Goal: Task Accomplishment & Management: Complete application form

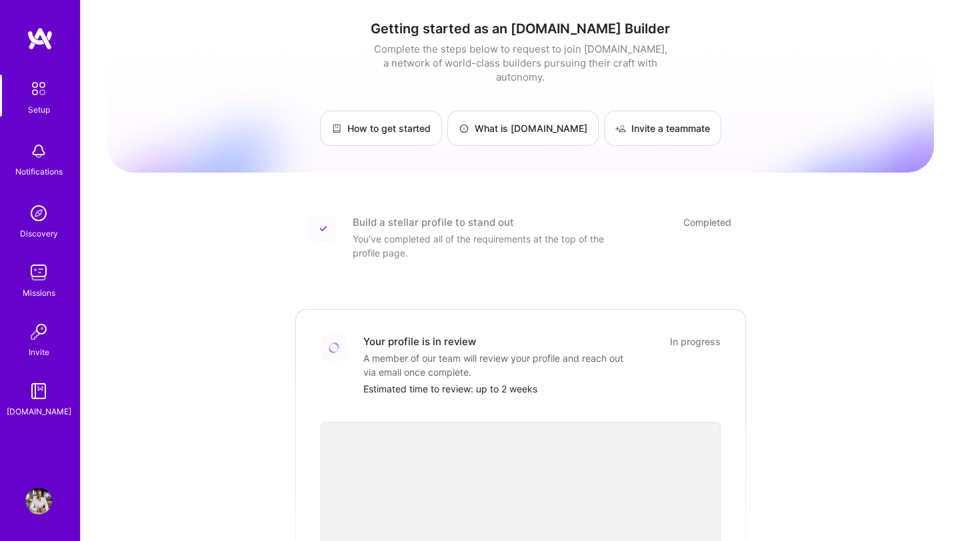
click at [31, 241] on div "Setup Notifications Discovery Missions Invite [DOMAIN_NAME]" at bounding box center [40, 247] width 80 height 344
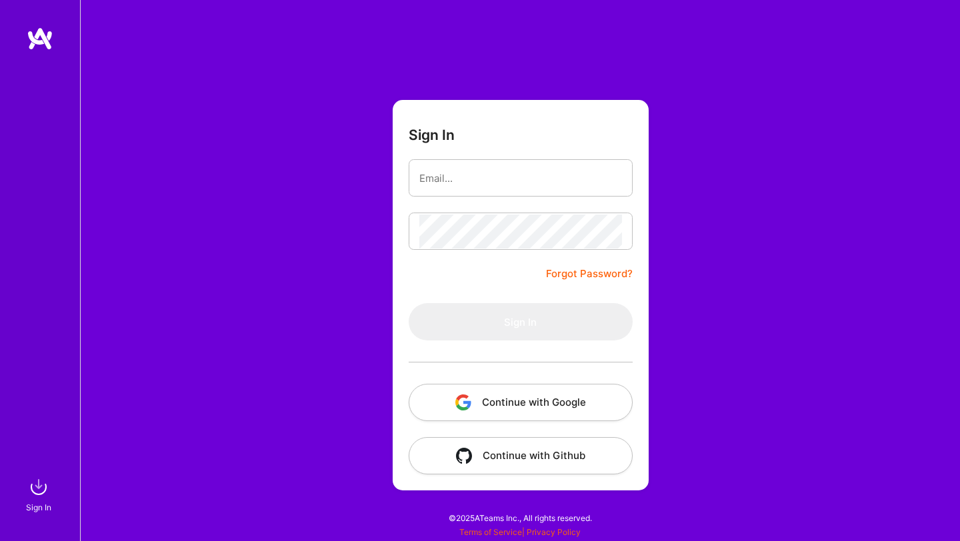
click at [517, 403] on button "Continue with Google" at bounding box center [521, 402] width 224 height 37
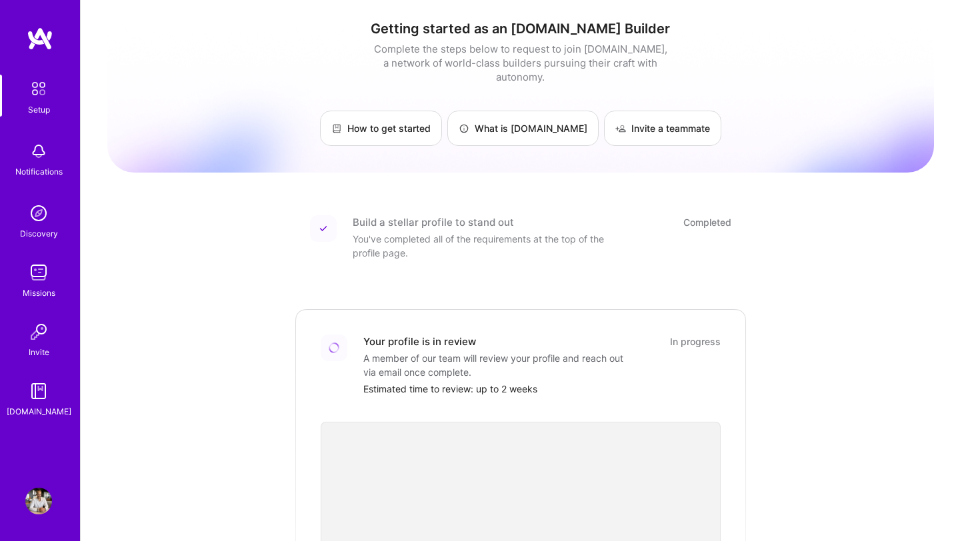
click at [45, 213] on img at bounding box center [38, 213] width 27 height 27
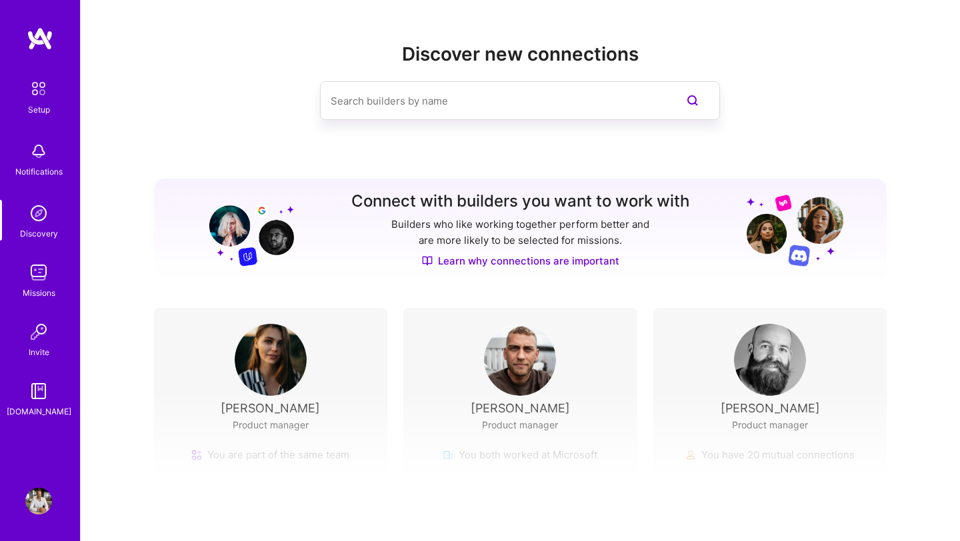
click at [45, 213] on img at bounding box center [38, 213] width 27 height 27
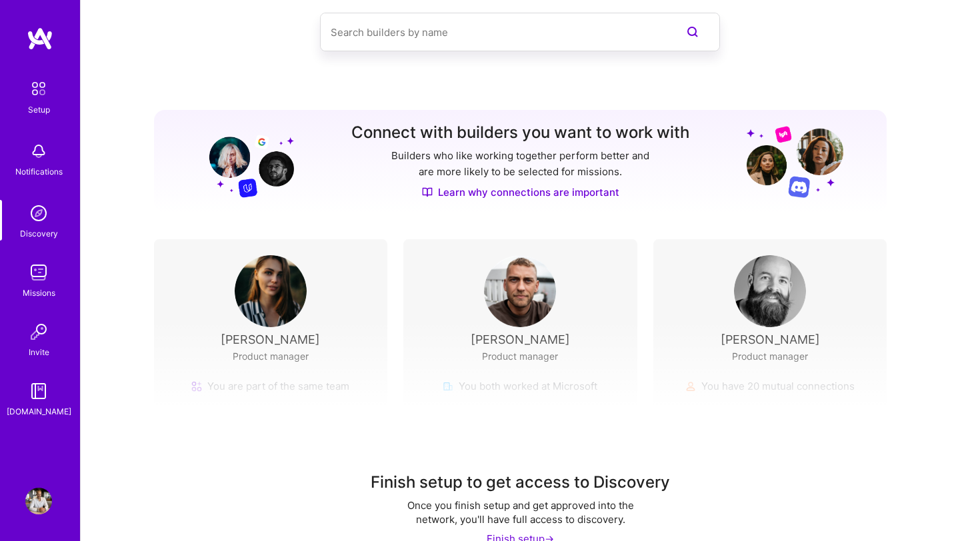
scroll to position [96, 0]
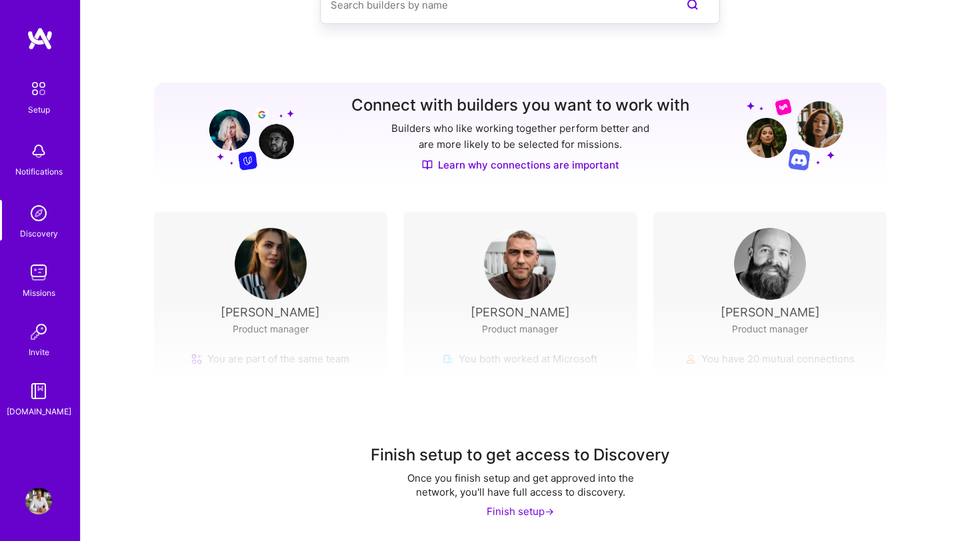
click at [526, 516] on div "Finish setup ->" at bounding box center [520, 512] width 67 height 14
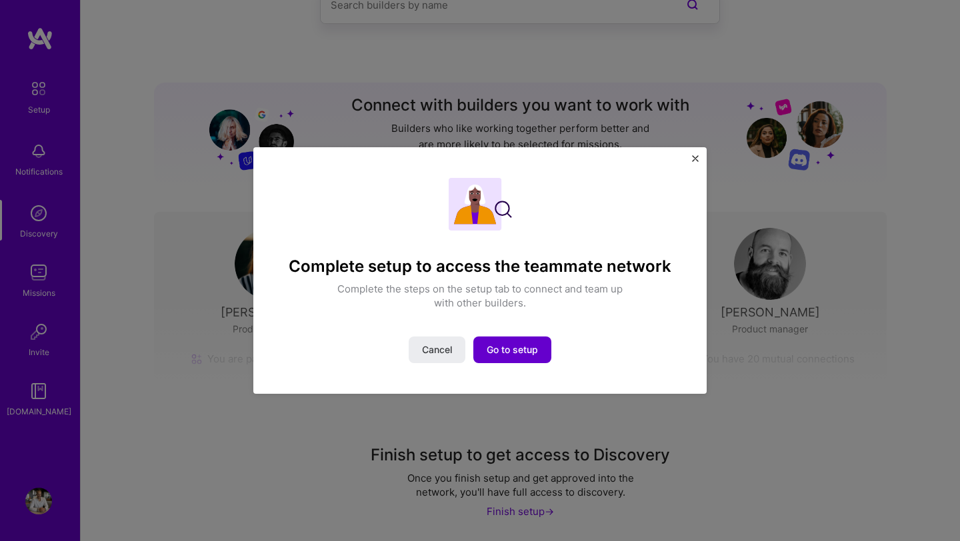
click at [516, 345] on span "Go to setup" at bounding box center [512, 349] width 51 height 13
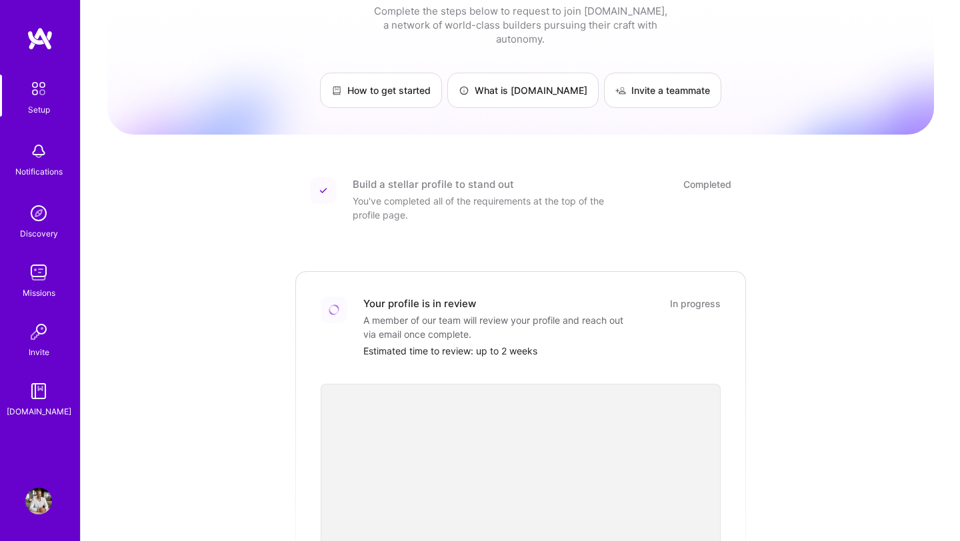
scroll to position [43, 0]
